Goal: Task Accomplishment & Management: Manage account settings

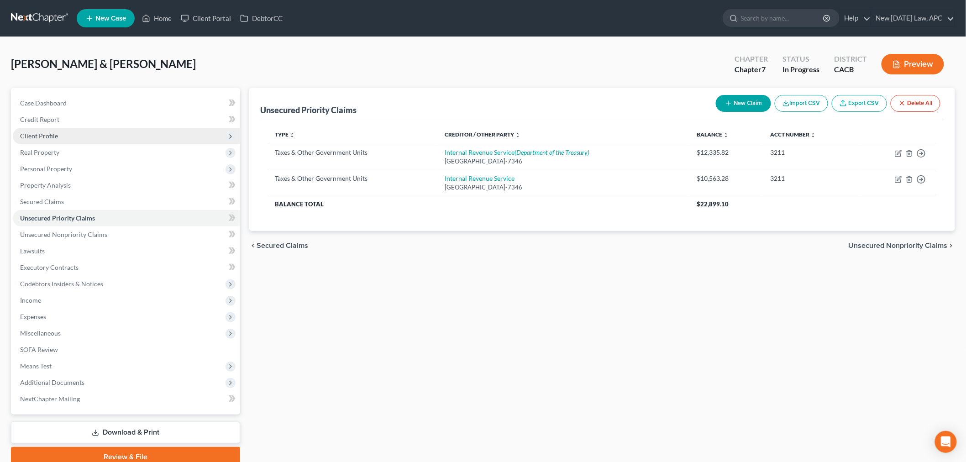
click at [52, 133] on span "Client Profile" at bounding box center [39, 136] width 38 height 8
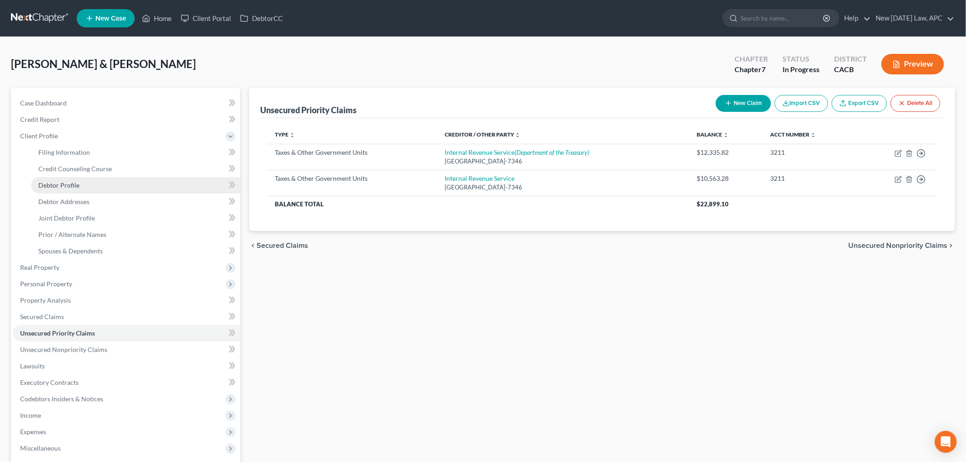
click at [70, 188] on span "Debtor Profile" at bounding box center [58, 185] width 41 height 8
select select "1"
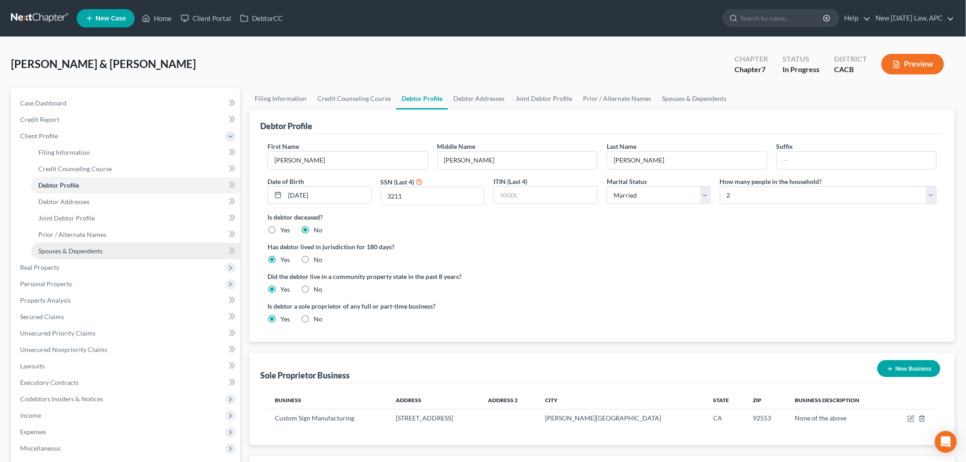
click at [95, 248] on span "Spouses & Dependents" at bounding box center [70, 251] width 64 height 8
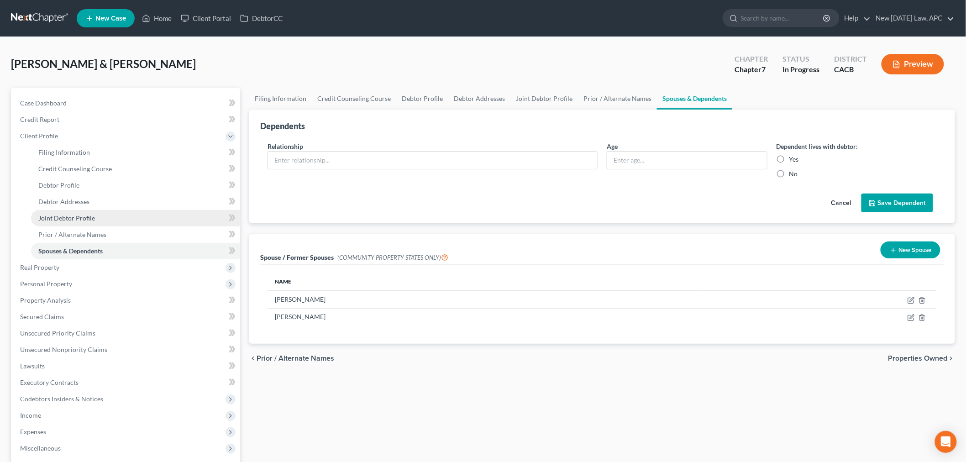
click at [79, 216] on span "Joint Debtor Profile" at bounding box center [66, 218] width 57 height 8
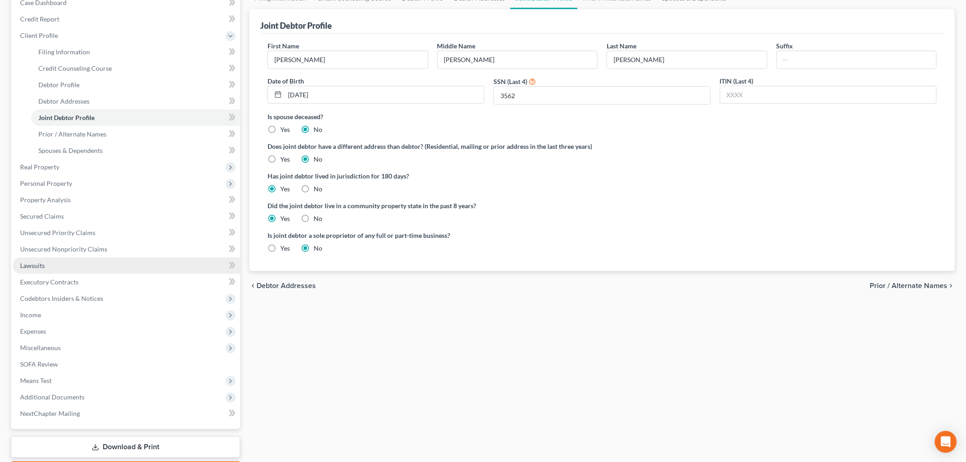
scroll to position [101, 0]
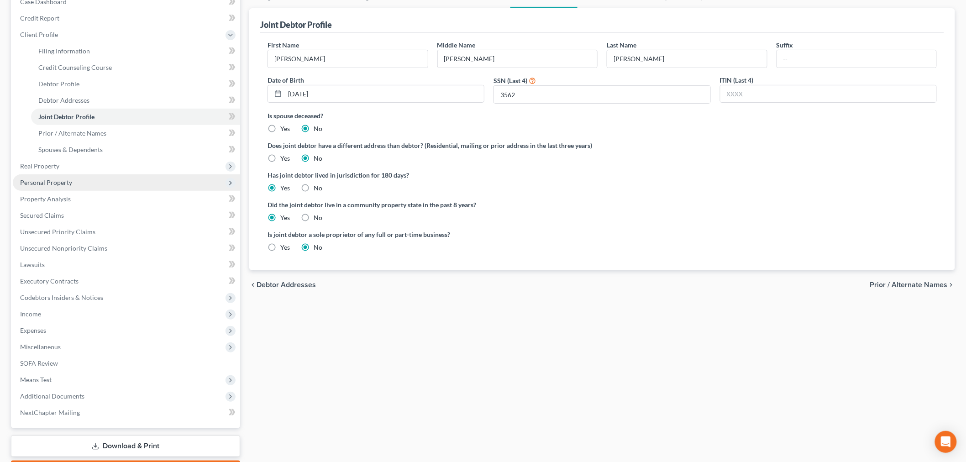
click at [64, 185] on span "Personal Property" at bounding box center [46, 183] width 52 height 8
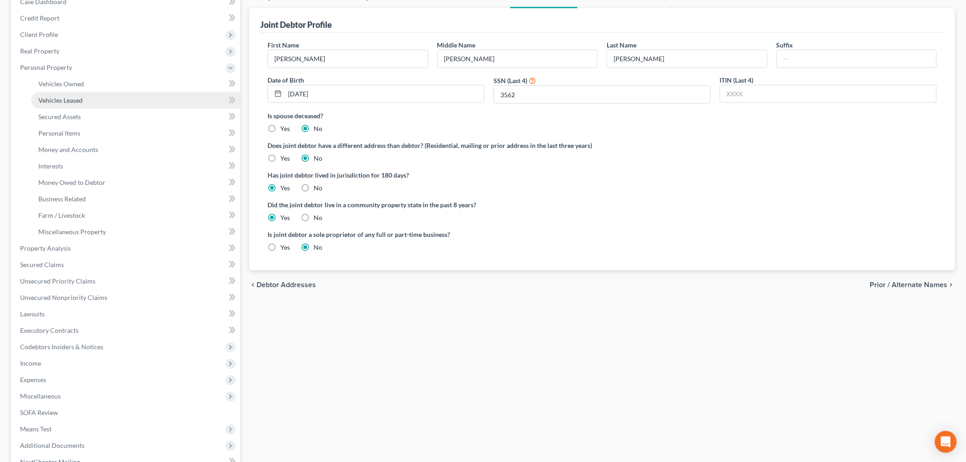
click at [84, 96] on link "Vehicles Leased" at bounding box center [135, 100] width 209 height 16
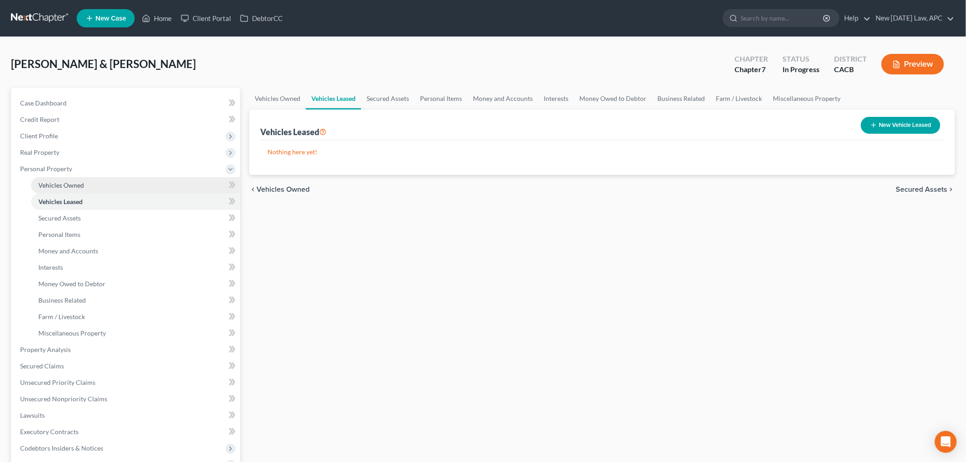
click at [76, 179] on link "Vehicles Owned" at bounding box center [135, 185] width 209 height 16
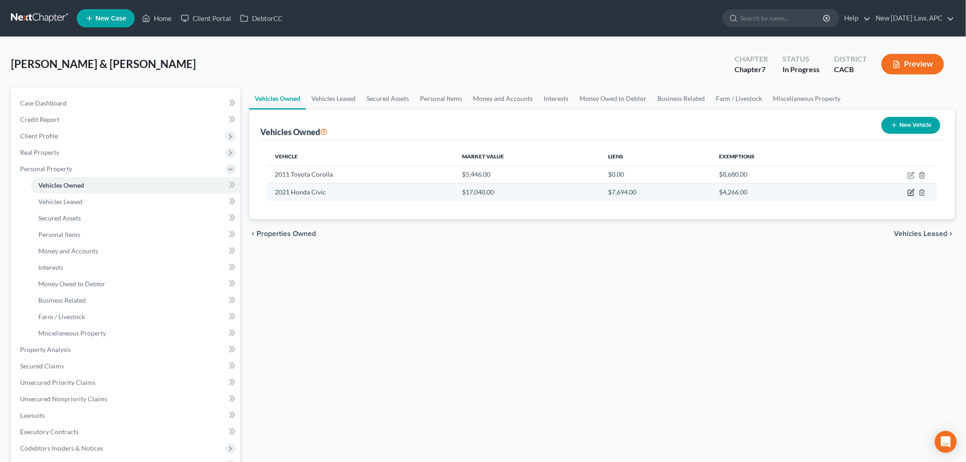
click at [914, 191] on icon "button" at bounding box center [912, 192] width 4 height 4
select select "0"
select select "5"
select select "2"
select select "4"
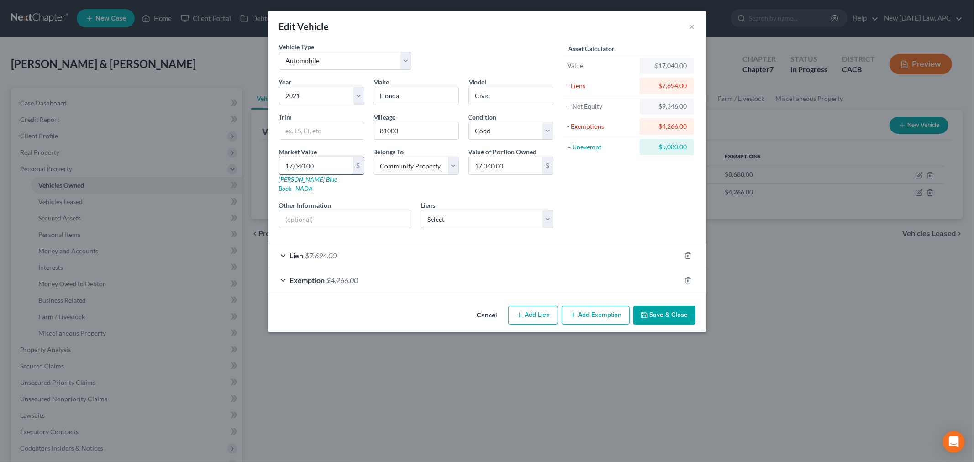
click at [320, 164] on input "17,040.00" at bounding box center [317, 165] width 74 height 17
type input "1"
type input "1.00"
type input "16"
type input "16.00"
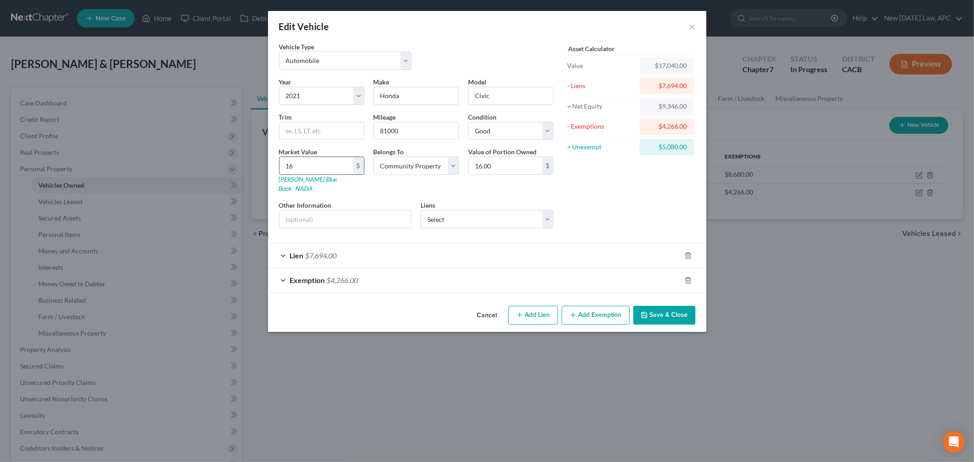
type input "160"
type input "160.00"
type input "1600"
type input "1,600.00"
type input "1,6000"
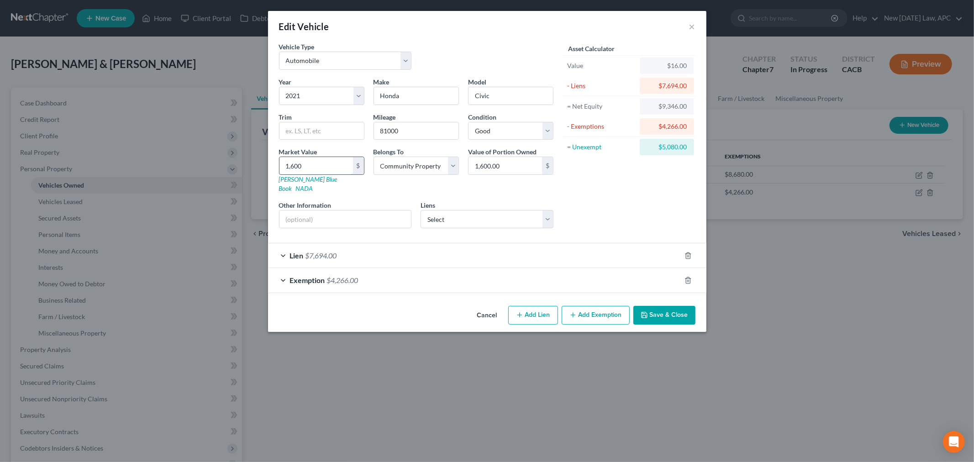
type input "16,000.00"
click at [380, 273] on div "Exemption $4,266.00" at bounding box center [474, 280] width 413 height 24
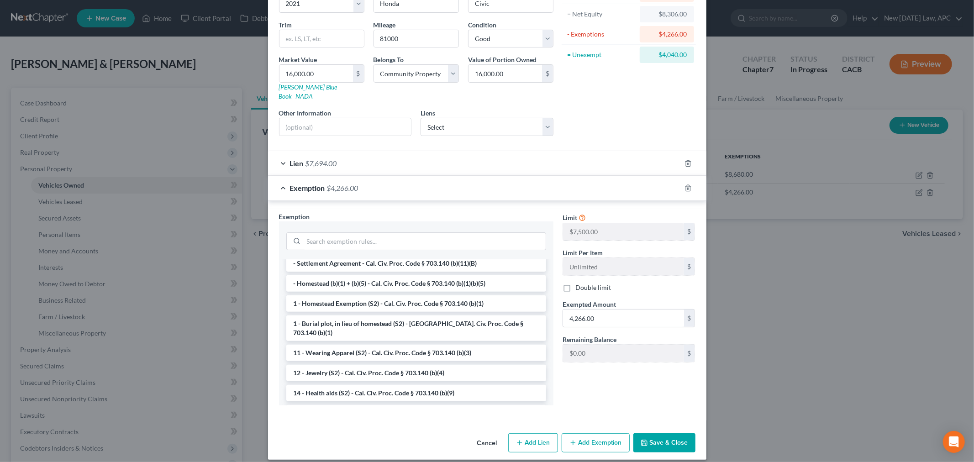
scroll to position [101, 0]
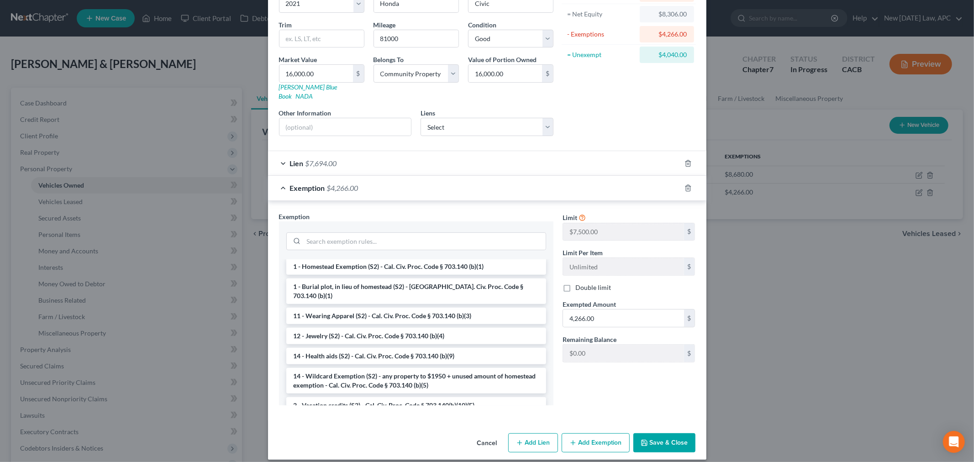
click at [646, 434] on button "Save & Close" at bounding box center [664, 442] width 62 height 19
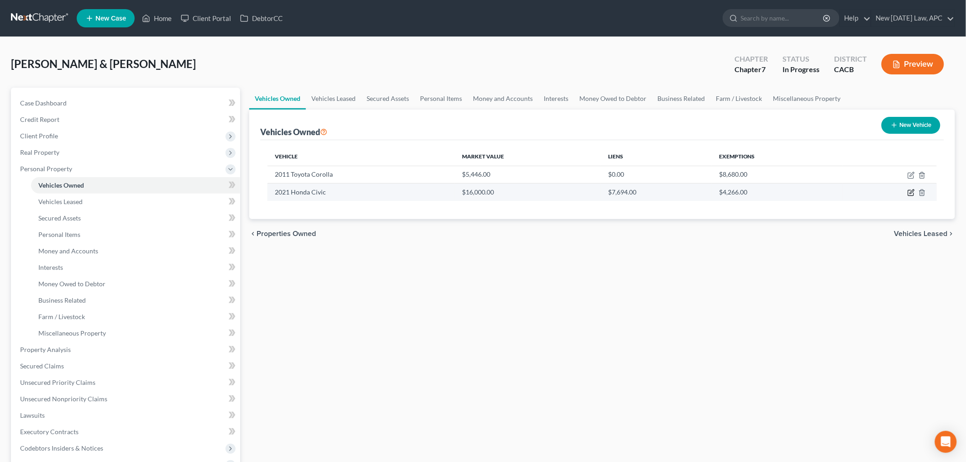
click at [911, 192] on icon "button" at bounding box center [912, 192] width 4 height 4
select select "0"
select select "5"
select select "2"
select select "4"
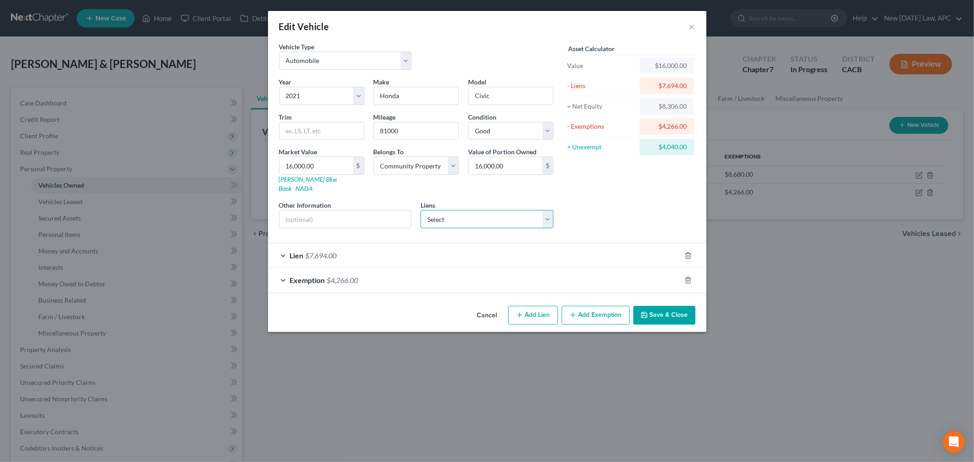
click at [474, 216] on select "Select America Honda Financial Corp - $7,713.08" at bounding box center [487, 219] width 133 height 18
drag, startPoint x: 478, startPoint y: 188, endPoint x: 421, endPoint y: 211, distance: 61.5
click at [478, 188] on div "Year Select 2026 2025 2024 2023 2022 2021 2020 2019 2018 2017 2016 2015 2014 20…" at bounding box center [416, 156] width 284 height 158
click at [342, 276] on span "$4,266.00" at bounding box center [343, 280] width 32 height 9
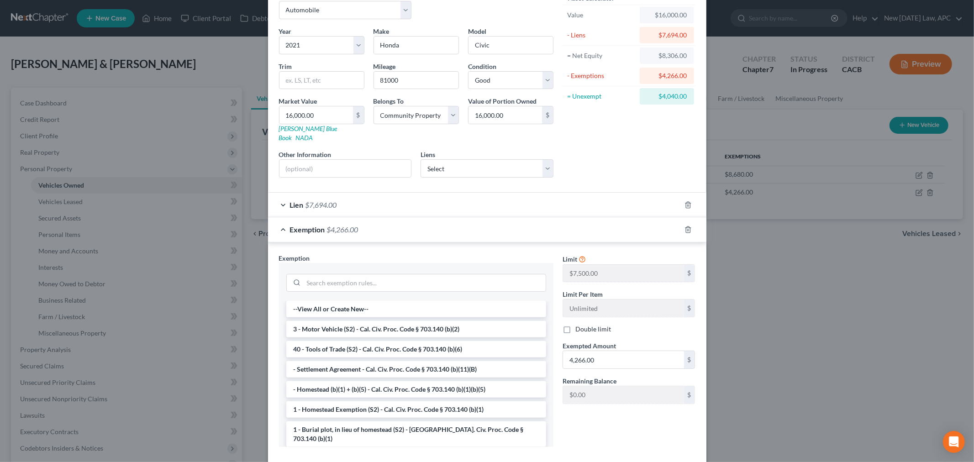
scroll to position [92, 0]
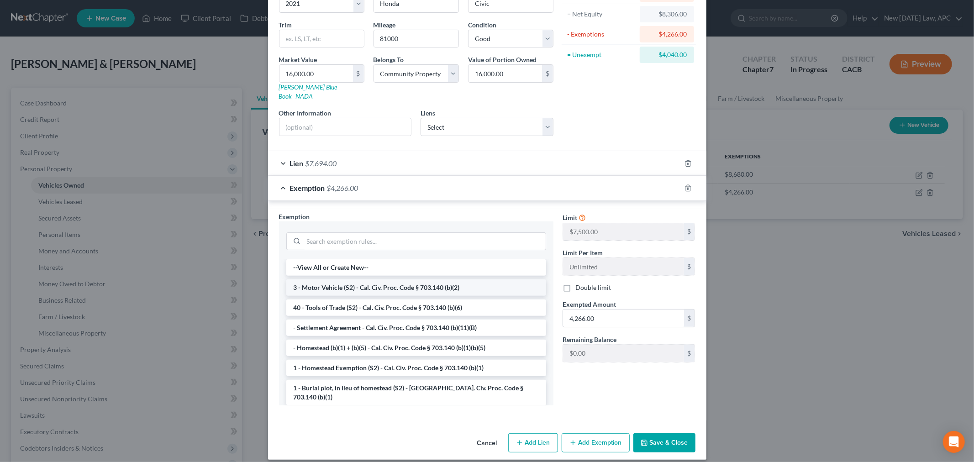
click at [382, 280] on li "3 - Motor Vehicle (S2) - Cal. Civ. Proc. Code § 703.140 (b)(2)" at bounding box center [416, 288] width 260 height 16
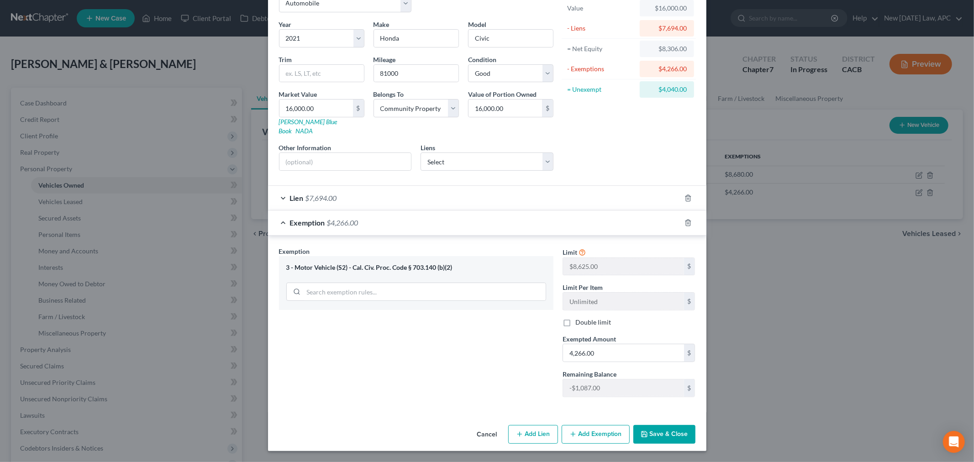
scroll to position [49, 0]
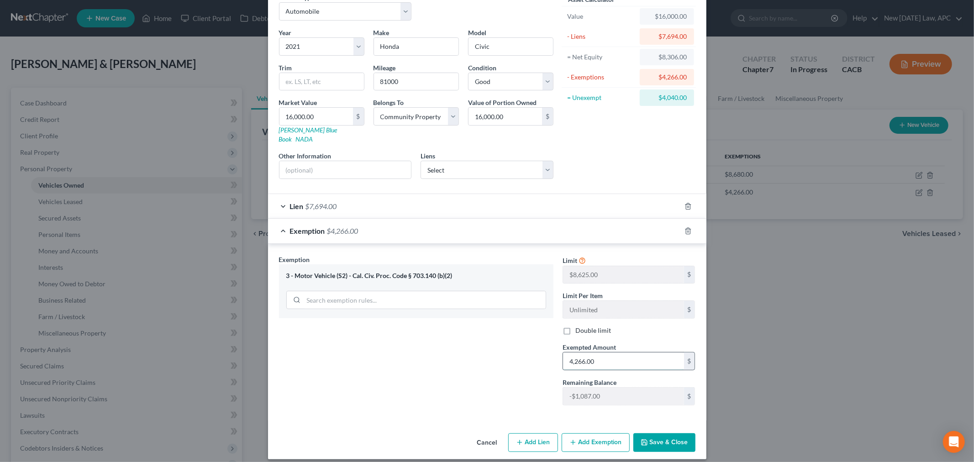
click at [594, 353] on input "4,266.00" at bounding box center [623, 361] width 121 height 17
type input "8,625.00"
click at [665, 444] on div "Cancel Add Lien Add Lease Add Exemption Save & Close" at bounding box center [487, 445] width 438 height 30
click at [656, 436] on button "Save & Close" at bounding box center [664, 442] width 62 height 19
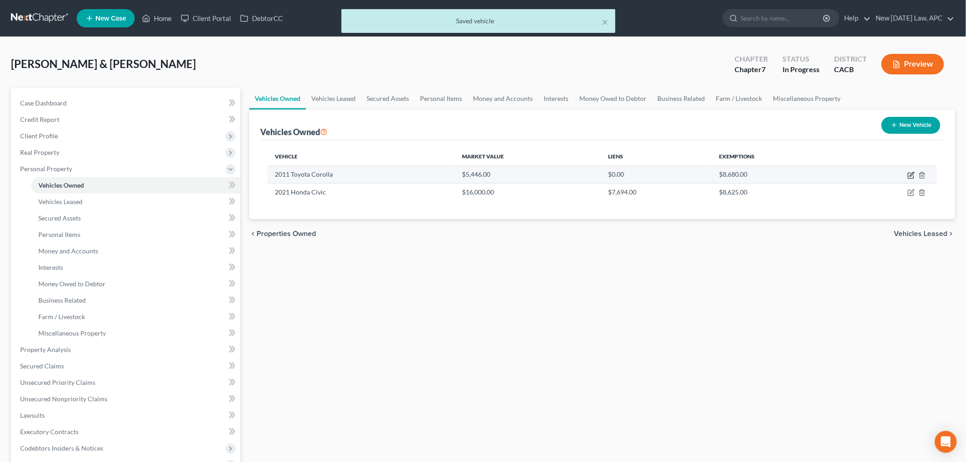
click at [909, 174] on icon "button" at bounding box center [911, 175] width 7 height 7
select select "0"
select select "15"
select select "2"
select select "4"
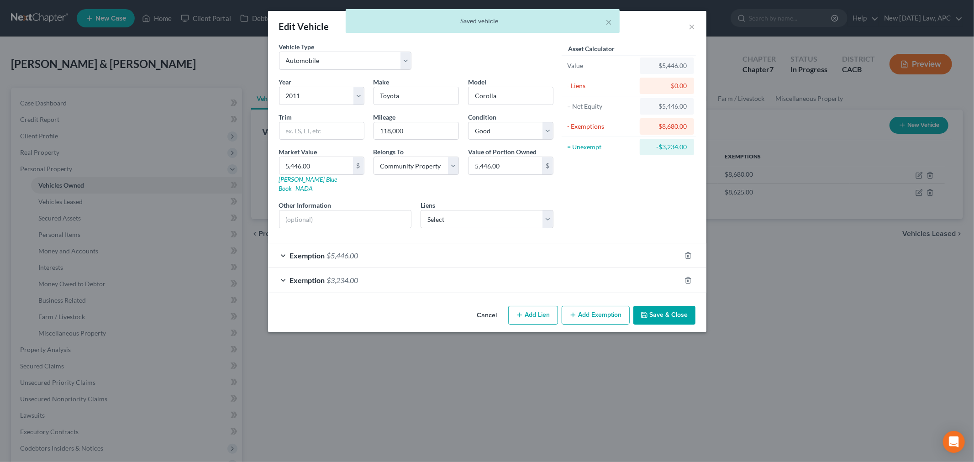
click at [408, 274] on div "Exemption $3,234.00" at bounding box center [474, 280] width 413 height 24
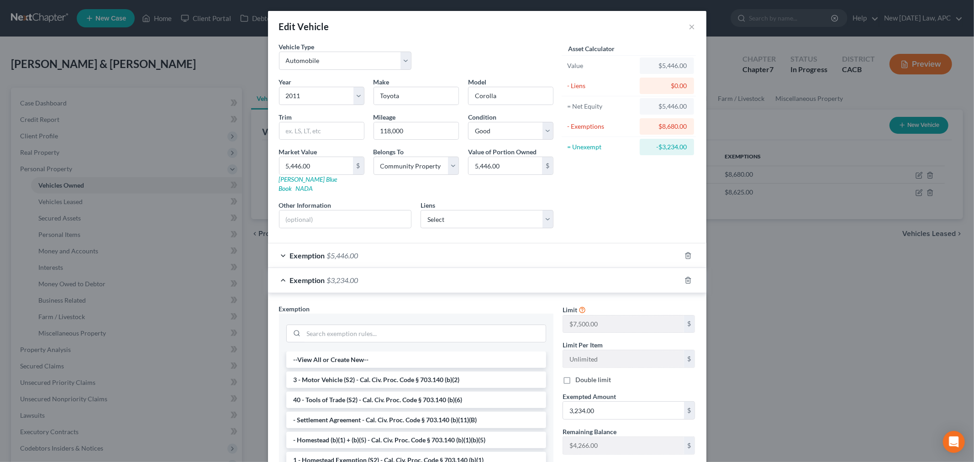
click at [688, 273] on div at bounding box center [694, 280] width 26 height 15
click at [686, 277] on icon "button" at bounding box center [688, 280] width 4 height 6
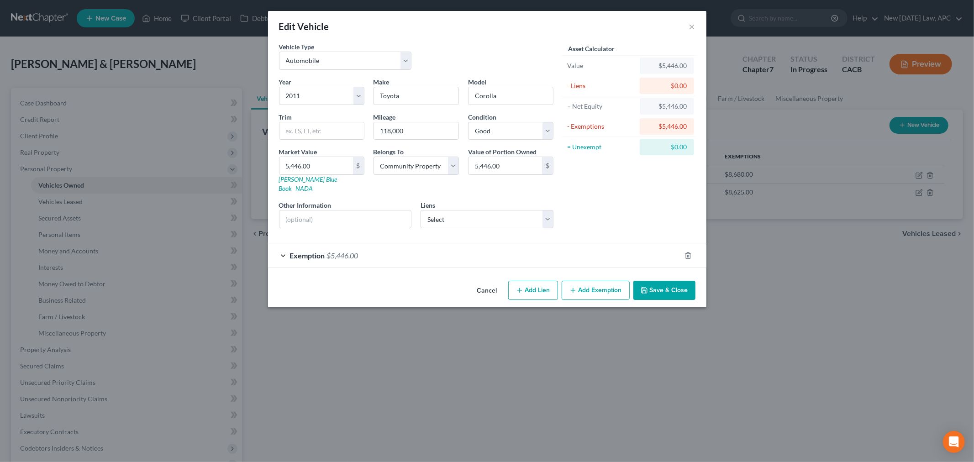
click at [569, 252] on div "Exemption $5,446.00" at bounding box center [474, 255] width 413 height 24
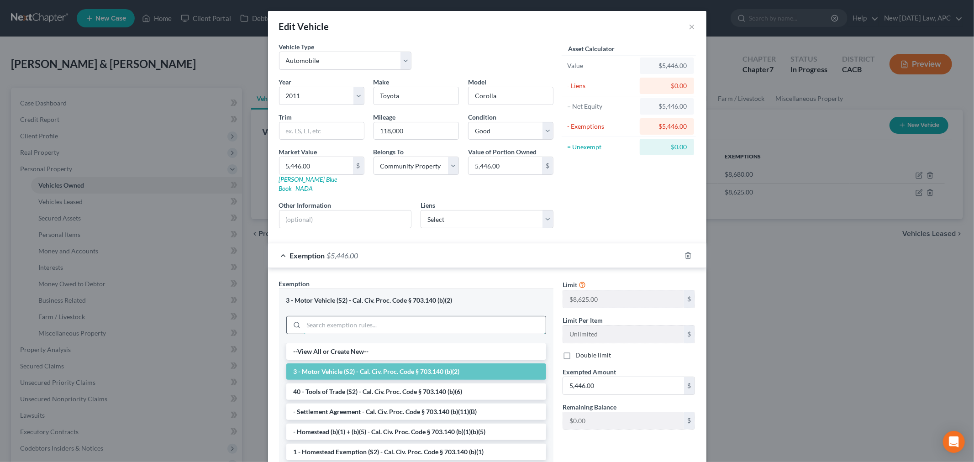
click at [400, 318] on input "search" at bounding box center [425, 325] width 242 height 17
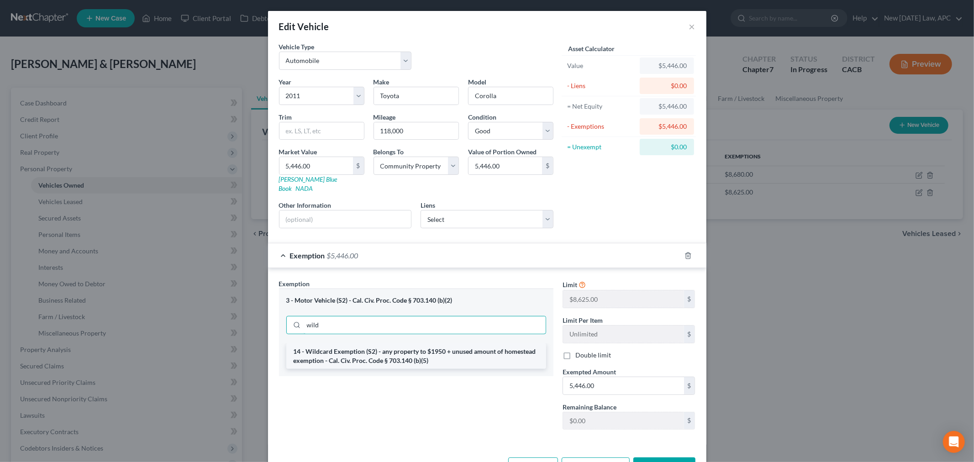
type input "wild"
click at [436, 346] on li "14 - Wildcard Exemption (S2) - any property to $1950 + unused amount of homeste…" at bounding box center [416, 356] width 260 height 26
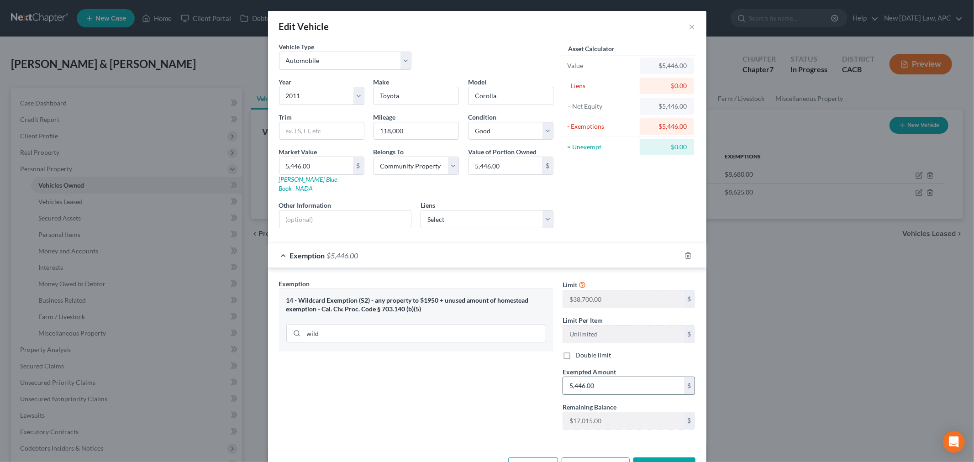
click at [591, 380] on input "5,446.00" at bounding box center [623, 385] width 121 height 17
type input "5,446.00"
click at [498, 370] on div "Exemption Set must be selected for CA. Exemption * 14 - Wildcard Exemption (S2)…" at bounding box center [416, 358] width 284 height 158
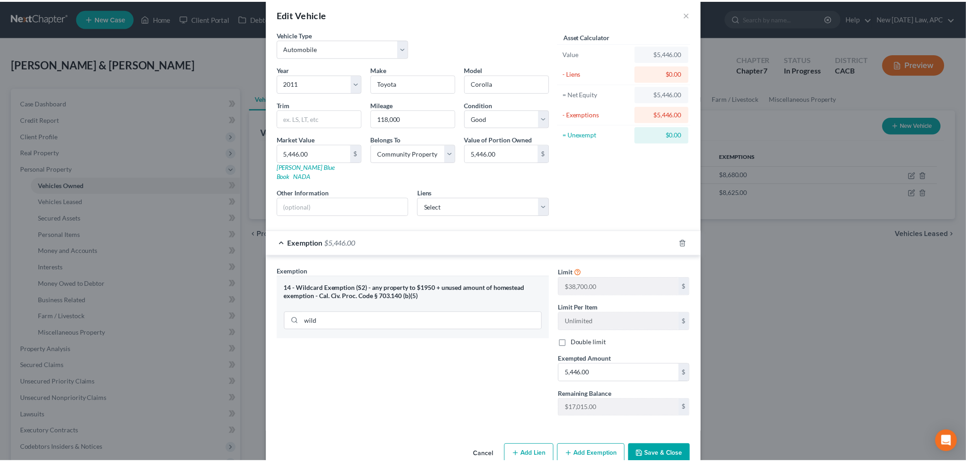
scroll to position [25, 0]
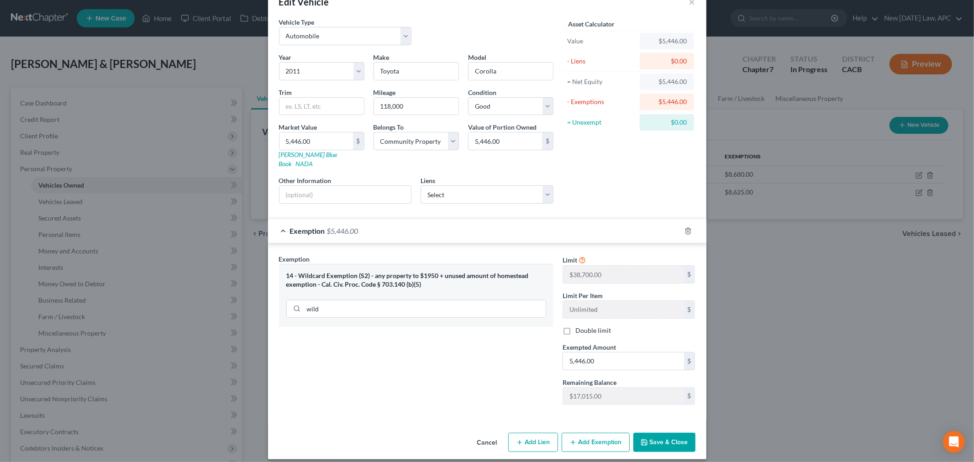
click at [646, 433] on button "Save & Close" at bounding box center [664, 442] width 62 height 19
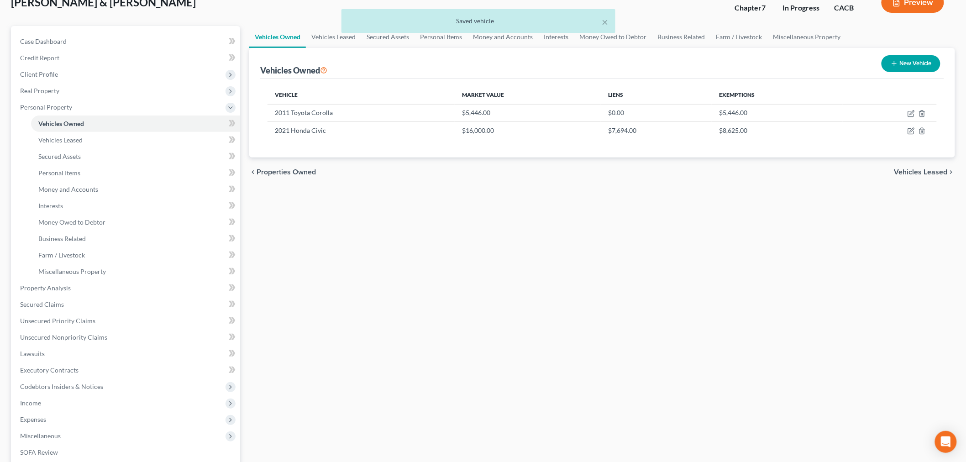
scroll to position [51, 0]
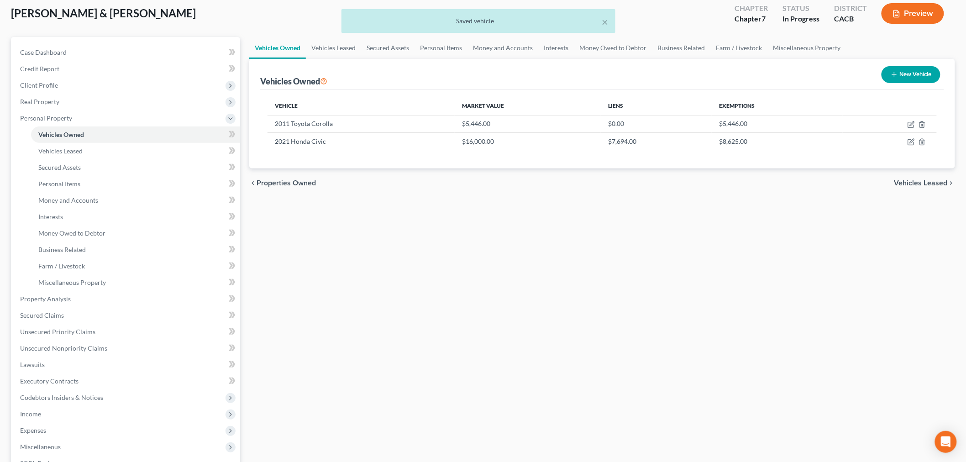
click at [539, 281] on div "Vehicles Owned Vehicles Leased Secured Assets Personal Items Money and Accounts…" at bounding box center [602, 309] width 715 height 544
click at [604, 20] on button "×" at bounding box center [605, 21] width 6 height 11
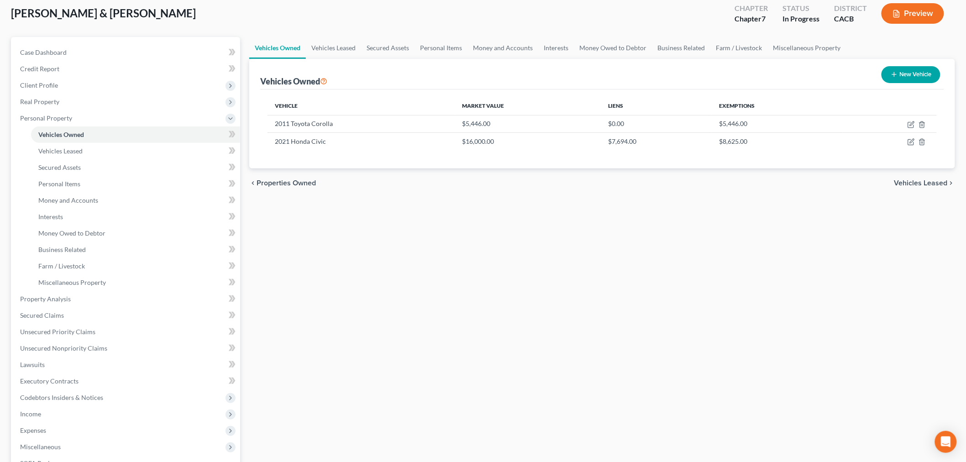
click at [455, 285] on div "Vehicles Owned Vehicles Leased Secured Assets Personal Items Money and Accounts…" at bounding box center [602, 309] width 715 height 544
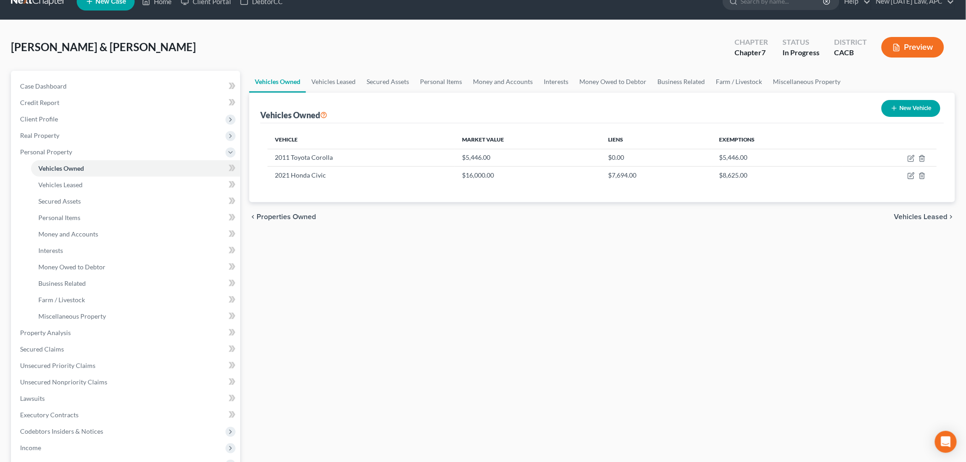
scroll to position [0, 0]
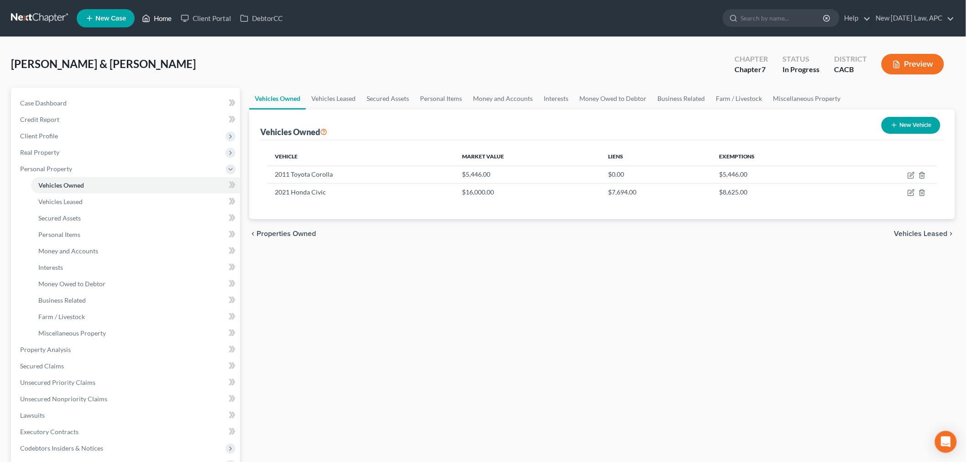
click at [163, 20] on link "Home" at bounding box center [156, 18] width 39 height 16
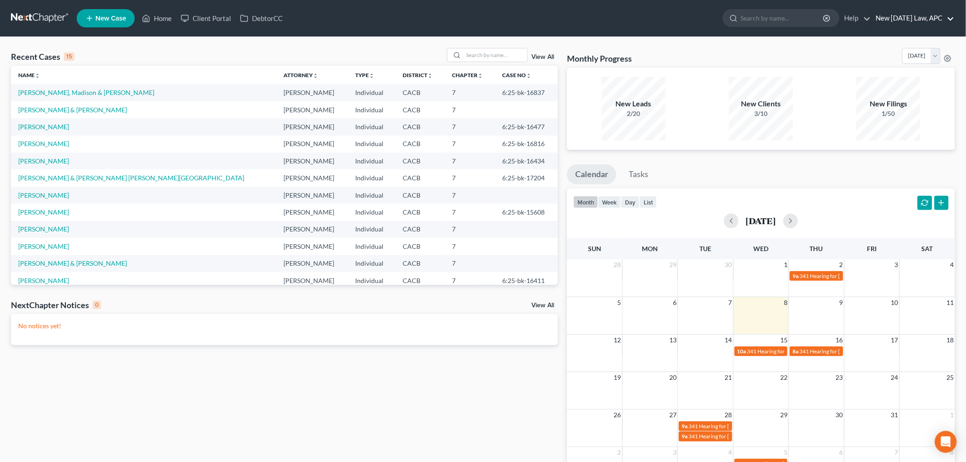
click at [905, 20] on link "New [DATE] Law, APC" at bounding box center [913, 18] width 83 height 16
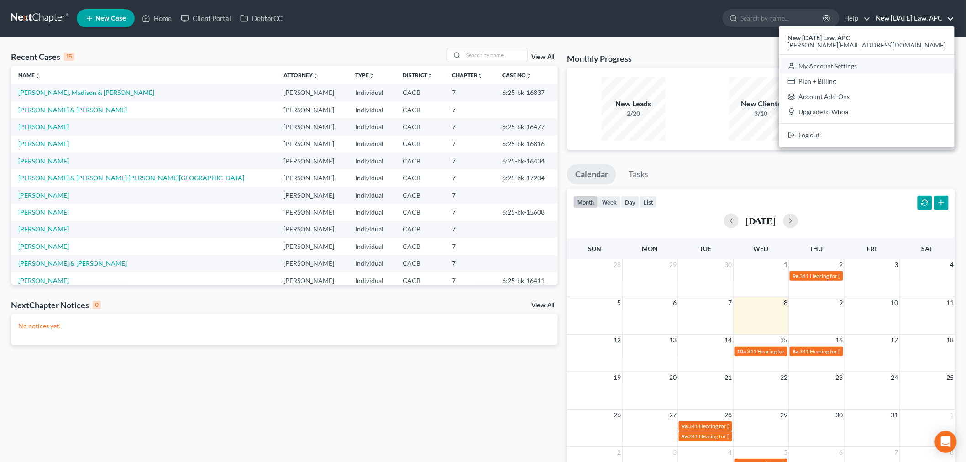
click at [888, 60] on link "My Account Settings" at bounding box center [867, 66] width 175 height 16
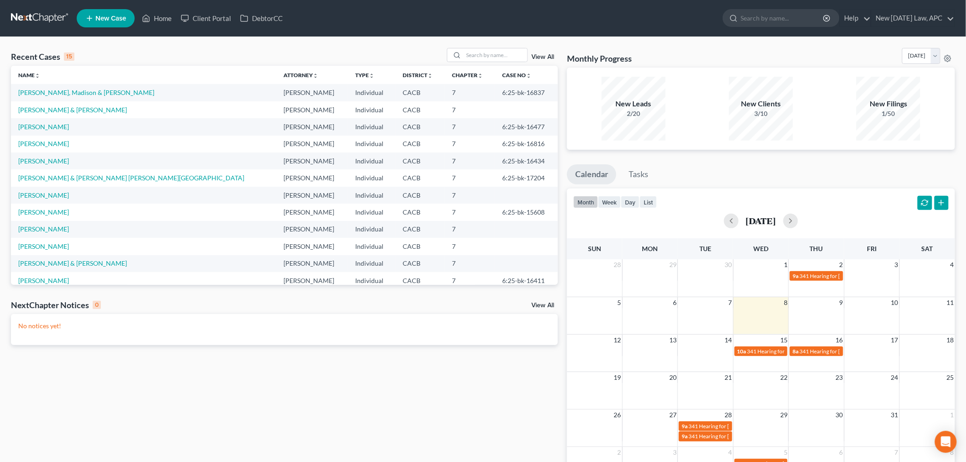
select select "7"
select select "29"
select select "4"
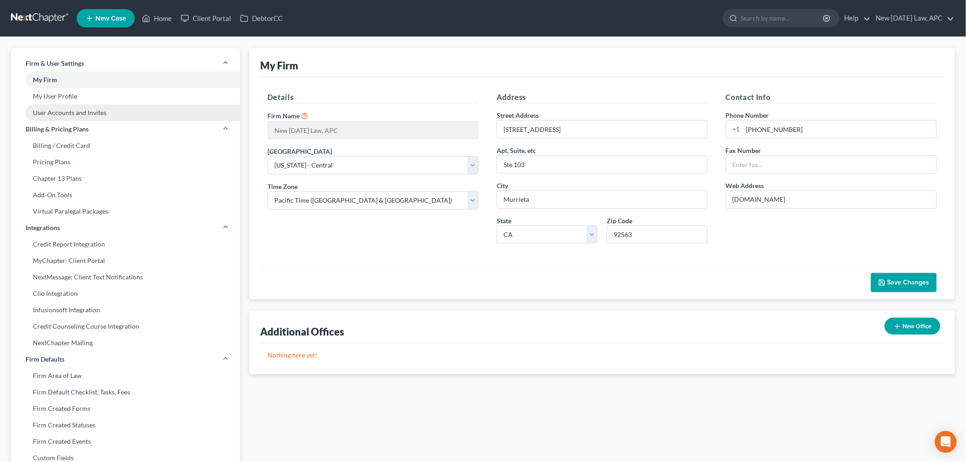
click at [62, 112] on link "User Accounts and Invites" at bounding box center [125, 113] width 229 height 16
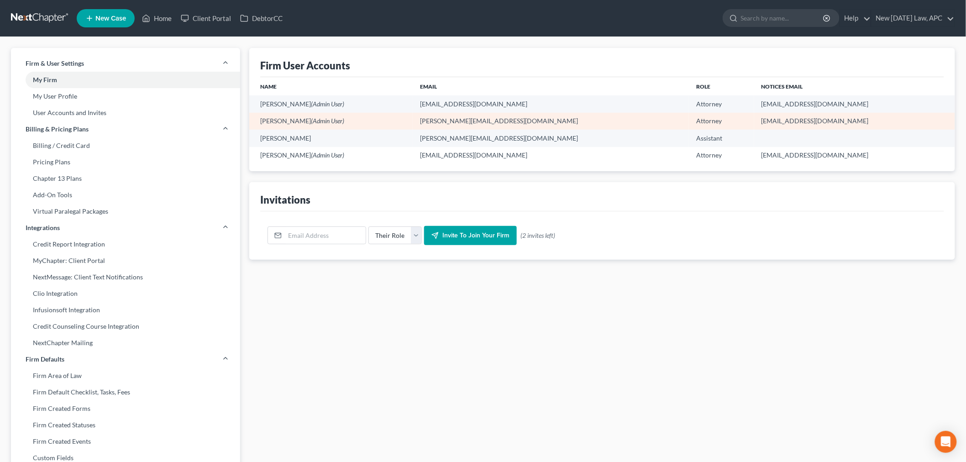
drag, startPoint x: 846, startPoint y: 121, endPoint x: 734, endPoint y: 124, distance: 112.8
click at [755, 124] on td "18144@notices.nextchapterbk.com" at bounding box center [855, 121] width 201 height 17
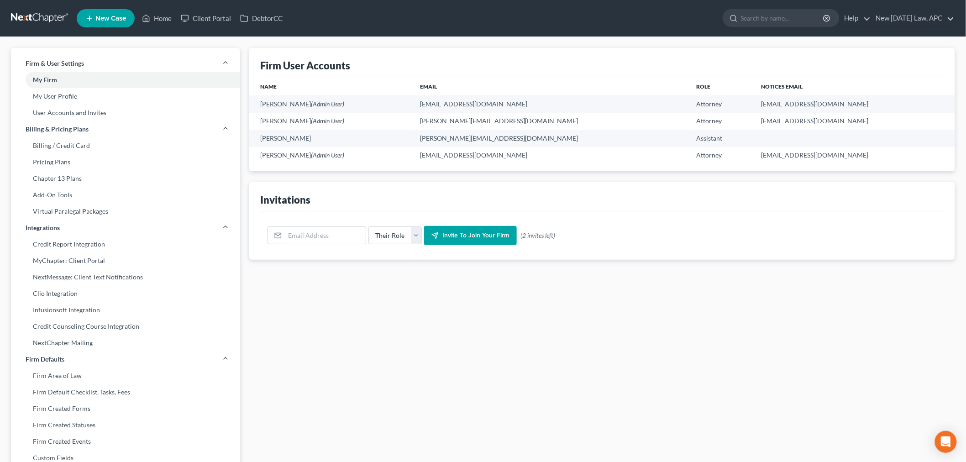
copy td "18144@notices.nextchapterbk.com"
click at [385, 370] on div "Firm User Accounts Name Email Role Notices Email Allison Tilton (Admin User) al…" at bounding box center [602, 357] width 715 height 618
click at [161, 14] on link "Home" at bounding box center [156, 18] width 39 height 16
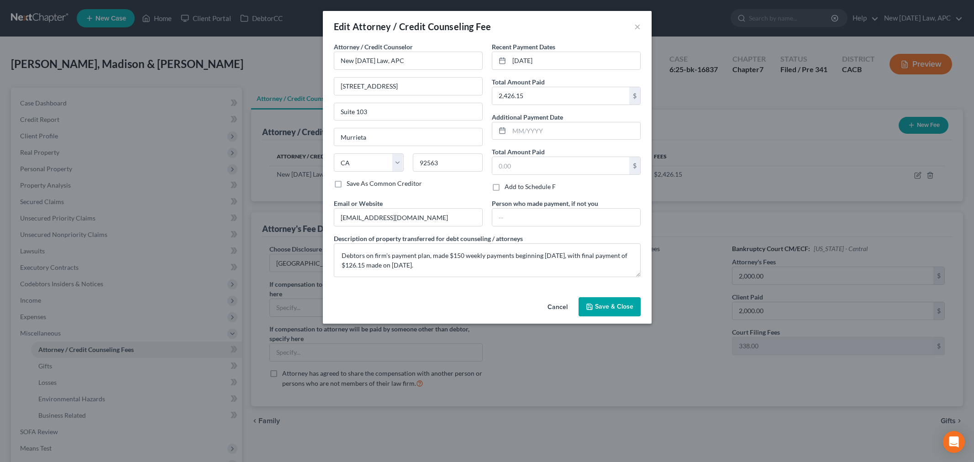
select select "1"
select select "4"
